Goal: Find specific page/section: Find specific page/section

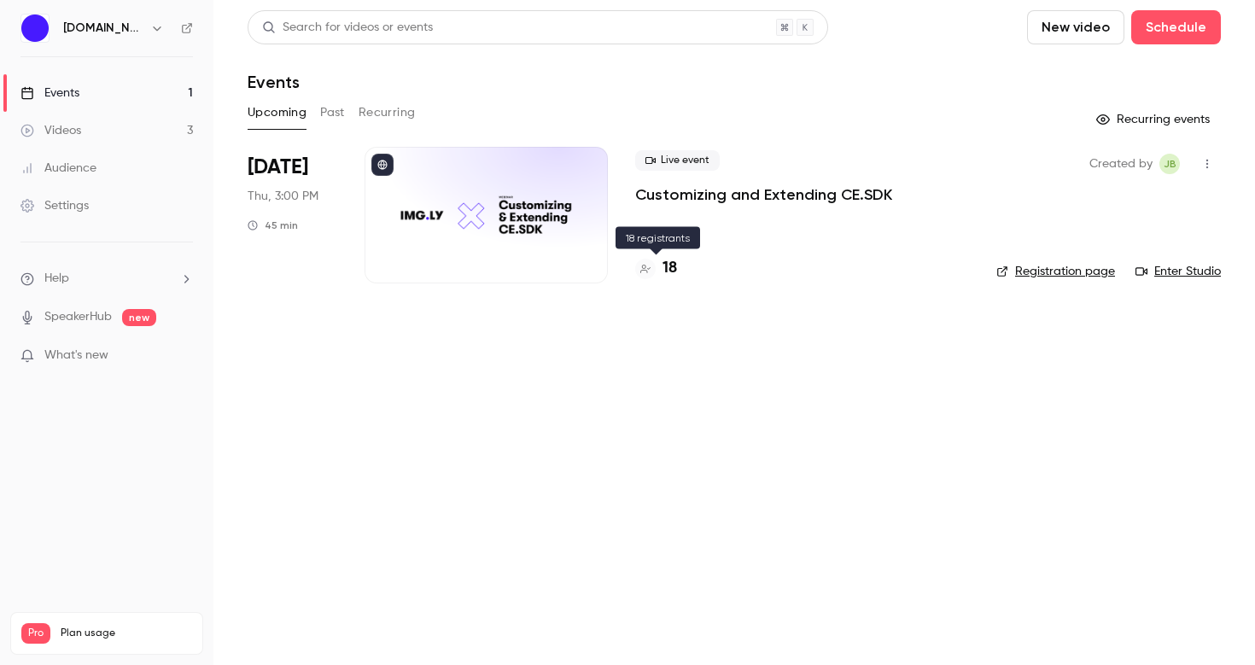
click at [670, 273] on h4 "18" at bounding box center [669, 268] width 15 height 23
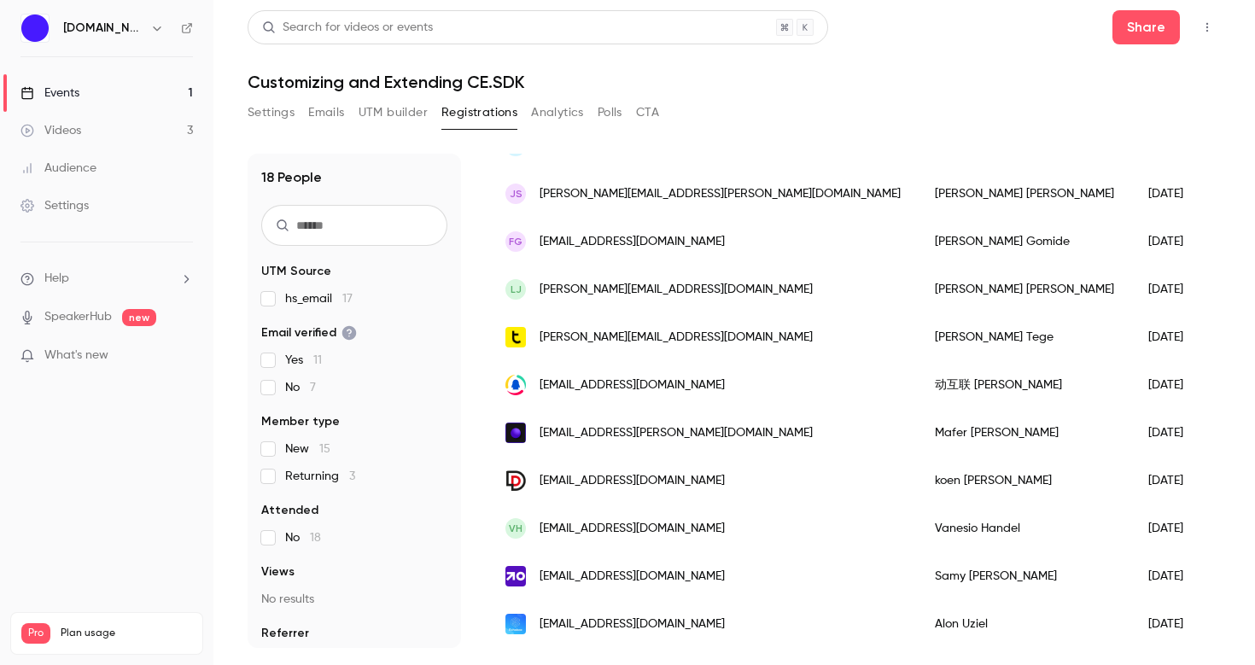
scroll to position [525, 0]
